Goal: Check status: Check status

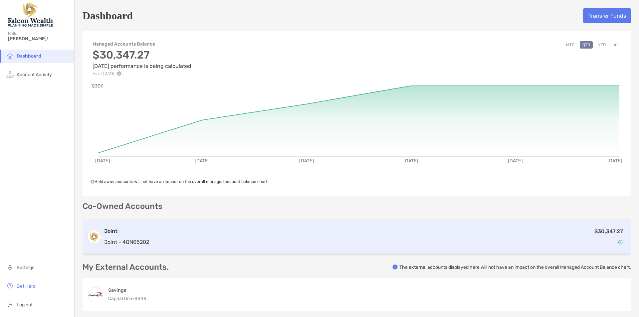
click at [395, 235] on div "$30,347.27" at bounding box center [389, 236] width 475 height 19
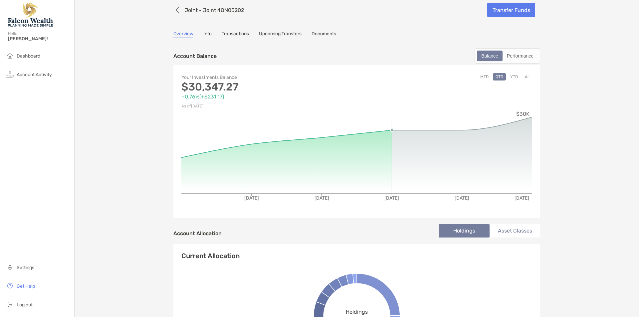
scroll to position [4, 0]
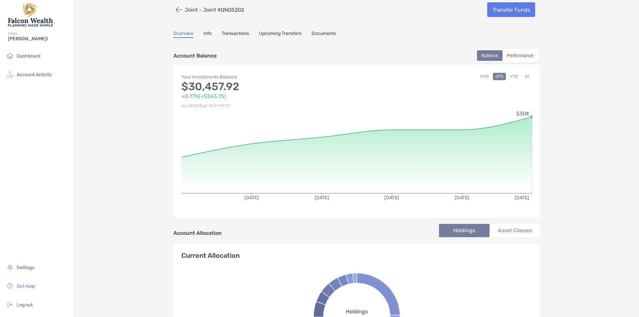
click at [531, 160] on div "Your Investments Balance $30,457.92 +0.77% ( +$343.75 ) As of [DATE] 12:01 PM E…" at bounding box center [356, 141] width 367 height 153
click at [588, 169] on div "Joint - Joint 4QN05202 Transfer Funds Overview Info Transactions Upcoming Trans…" at bounding box center [357, 318] width 564 height 644
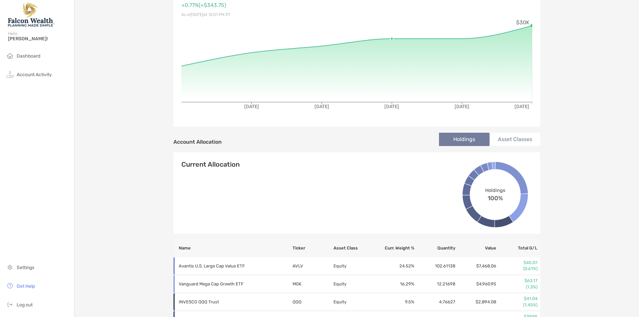
scroll to position [0, 0]
